Goal: Task Accomplishment & Management: Manage account settings

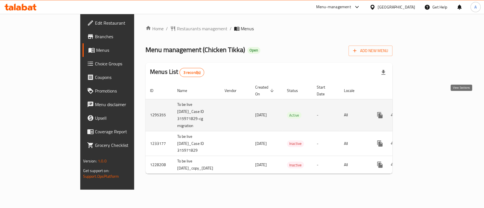
click at [424, 112] on icon "enhanced table" at bounding box center [420, 115] width 7 height 7
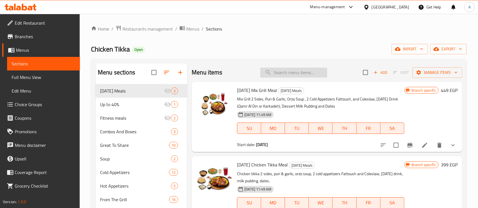
click at [296, 70] on input "search" at bounding box center [293, 73] width 67 height 10
paste input "vine leaves"
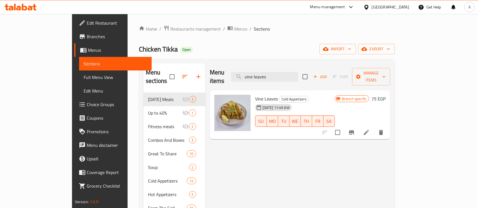
type input "vine leaves"
click at [369, 130] on icon at bounding box center [366, 132] width 5 height 5
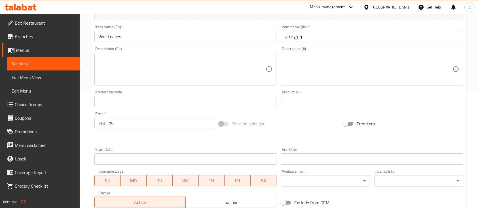
scroll to position [151, 0]
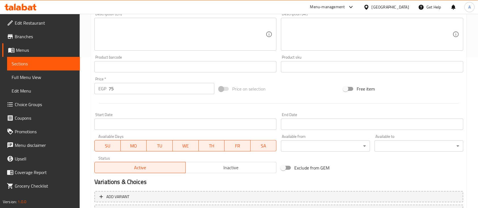
click at [220, 164] on span "Inactive" at bounding box center [231, 168] width 86 height 8
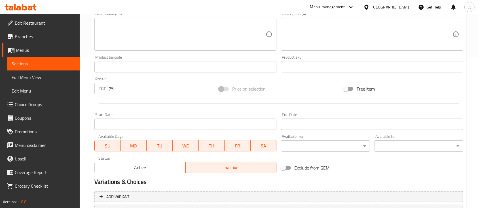
scroll to position [200, 0]
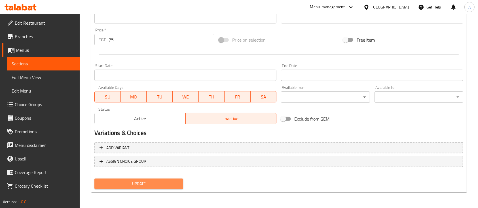
click at [138, 181] on span "Update" at bounding box center [139, 184] width 80 height 7
